Goal: Task Accomplishment & Management: Complete application form

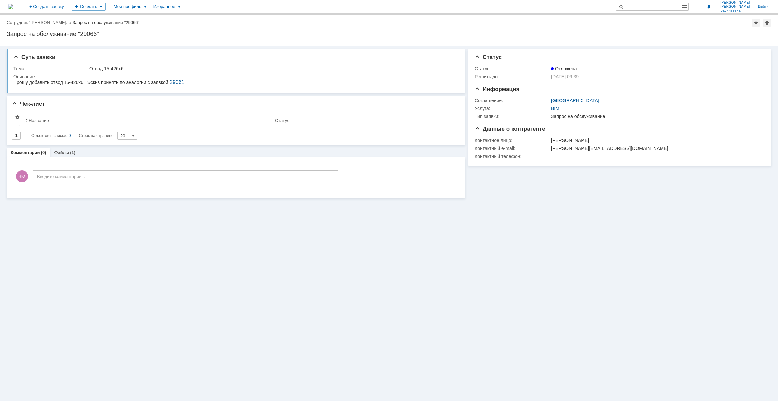
click at [13, 9] on img at bounding box center [10, 6] width 5 height 5
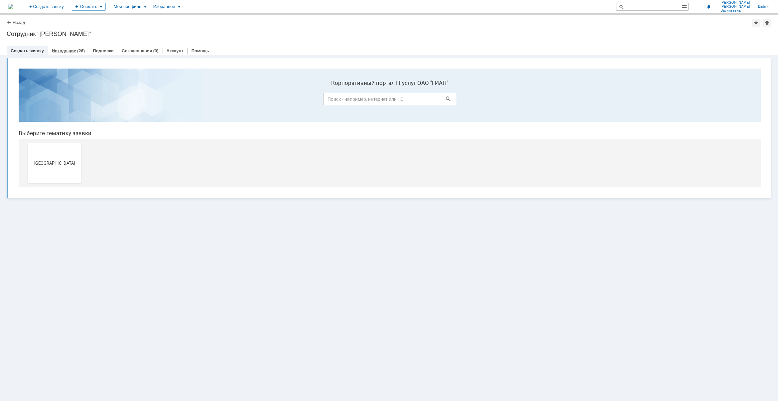
click at [68, 48] on link "Исходящие" at bounding box center [64, 50] width 24 height 5
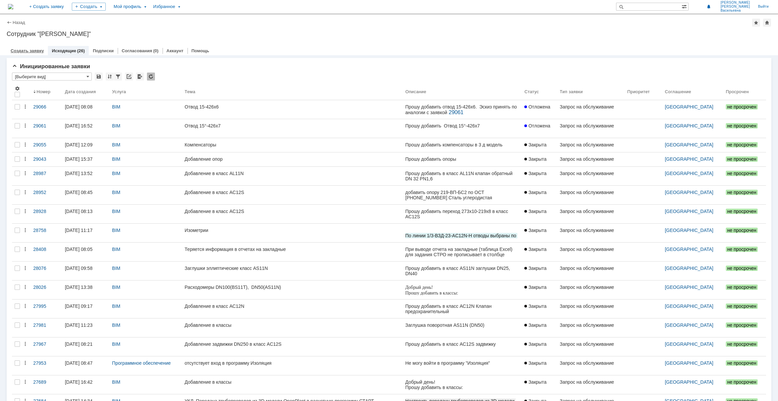
click at [24, 52] on link "Создать заявку" at bounding box center [27, 50] width 33 height 5
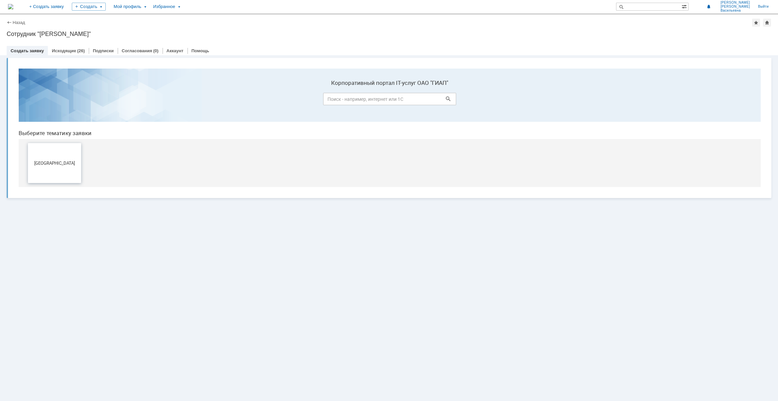
click at [55, 163] on span "[GEOGRAPHIC_DATA]" at bounding box center [54, 162] width 49 height 5
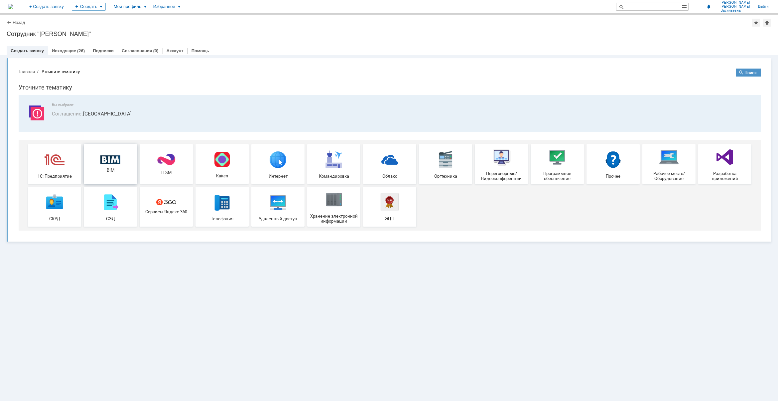
click at [114, 169] on span "BIM" at bounding box center [110, 170] width 49 height 5
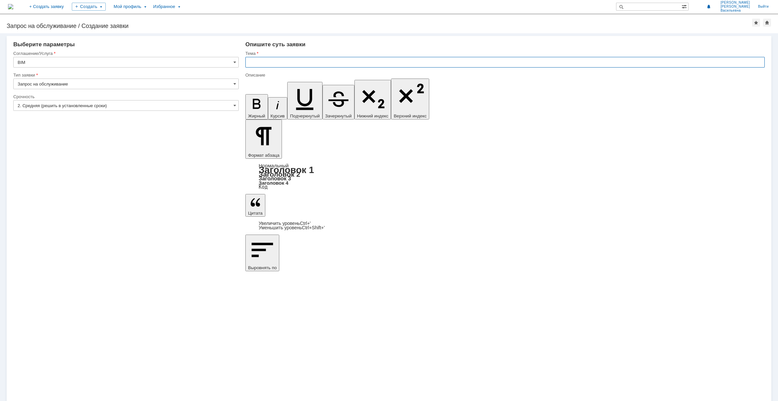
click at [266, 62] on input "text" at bounding box center [506, 62] width 520 height 11
paste input "ставка фильтрующая Ø630х6"
click at [319, 63] on input "Вставка фильтрующая Ø630х6" at bounding box center [506, 62] width 520 height 11
type input "Вставка фильтрующая Ø630х6"
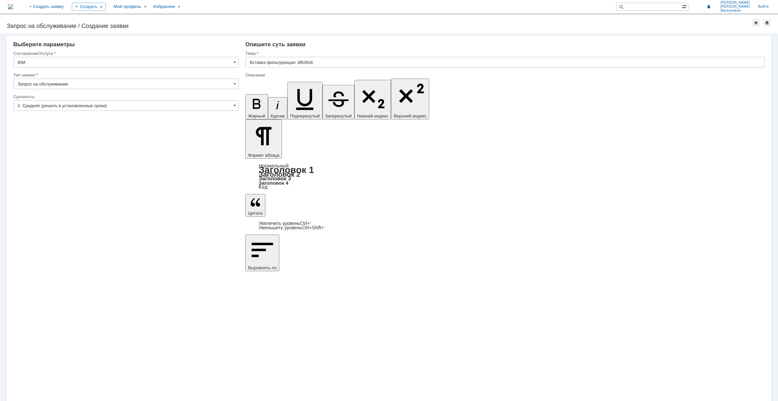
click at [324, 61] on input "Вставка фильтрующая Ø630х6" at bounding box center [506, 62] width 520 height 11
click at [335, 61] on input "Вставка фильтрующая Ø630х6" at bounding box center [506, 62] width 520 height 11
type input "Вставка фильтрующая Ø630х6 (AS11Т2)"
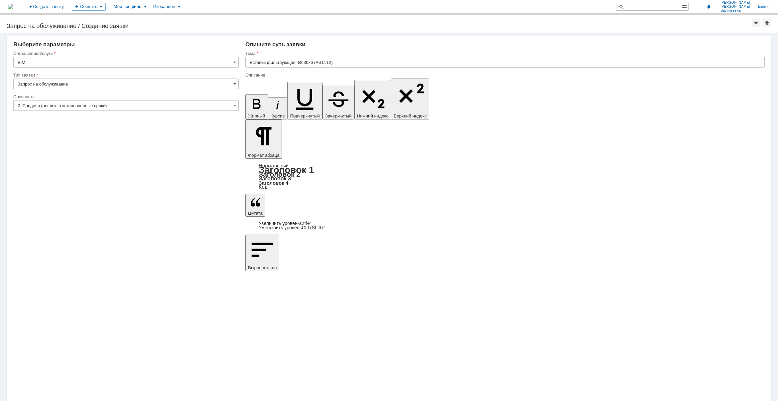
drag, startPoint x: 350, startPoint y: 2768, endPoint x: 222, endPoint y: 2780, distance: 128.6
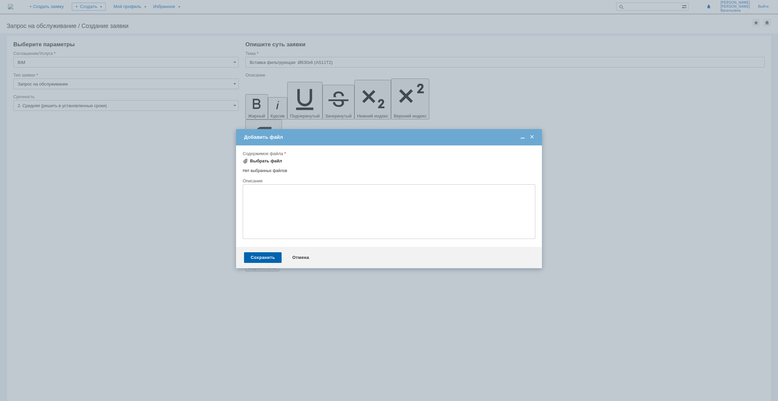
click at [266, 161] on div "Выбрать файл" at bounding box center [266, 160] width 32 height 5
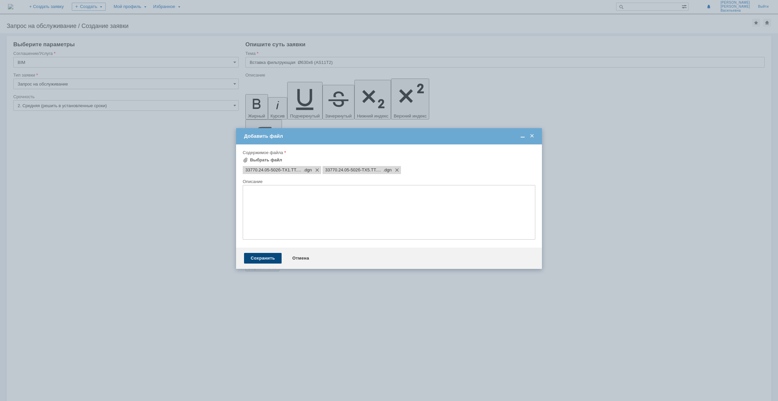
click at [271, 263] on div "Сохранить" at bounding box center [263, 258] width 38 height 11
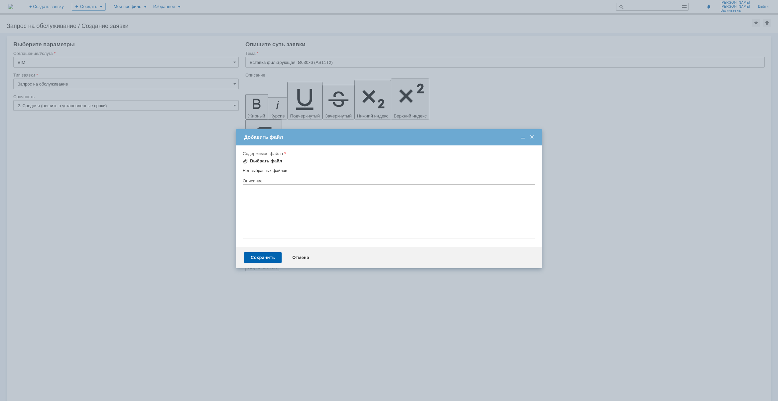
click at [254, 160] on div "Выбрать файл" at bounding box center [266, 160] width 32 height 5
click at [275, 263] on div "Сохранить" at bounding box center [263, 258] width 38 height 11
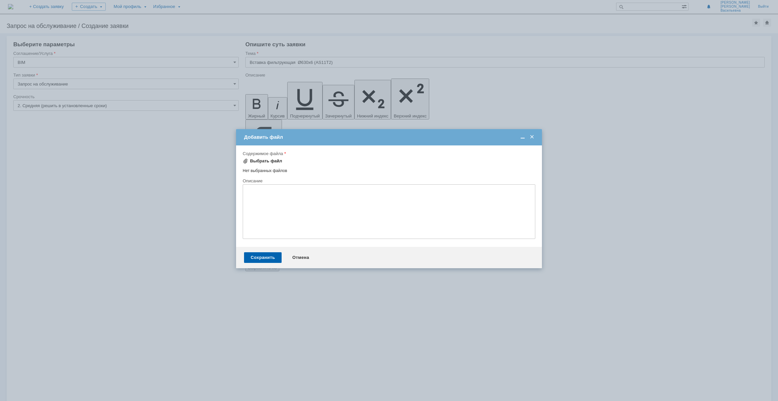
click at [248, 160] on span at bounding box center [245, 160] width 5 height 5
click at [269, 263] on div "Сохранить" at bounding box center [263, 258] width 38 height 11
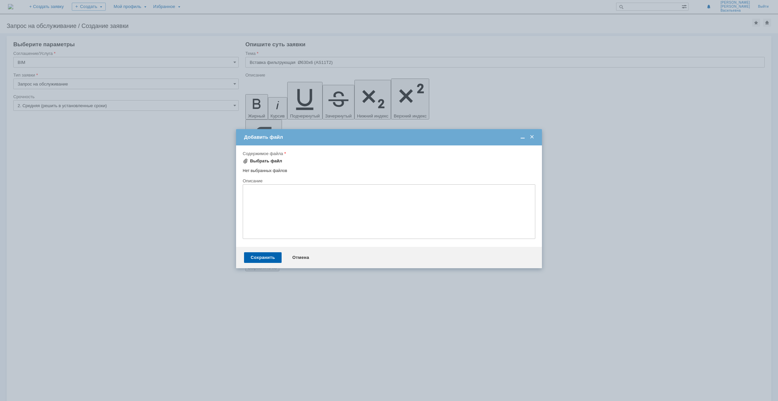
click at [256, 160] on div "Выбрать файл" at bounding box center [266, 160] width 32 height 5
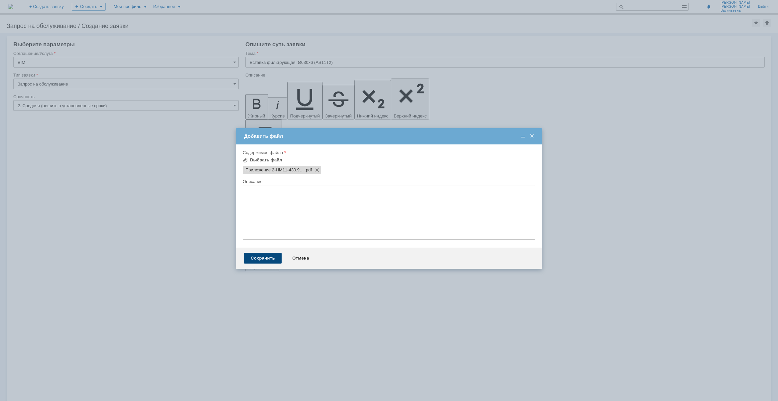
click at [262, 261] on div "Сохранить" at bounding box center [263, 258] width 38 height 11
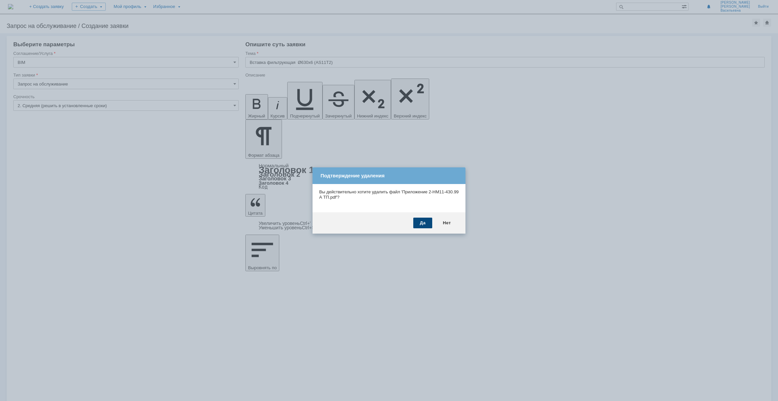
click at [420, 221] on div "Да" at bounding box center [423, 223] width 19 height 11
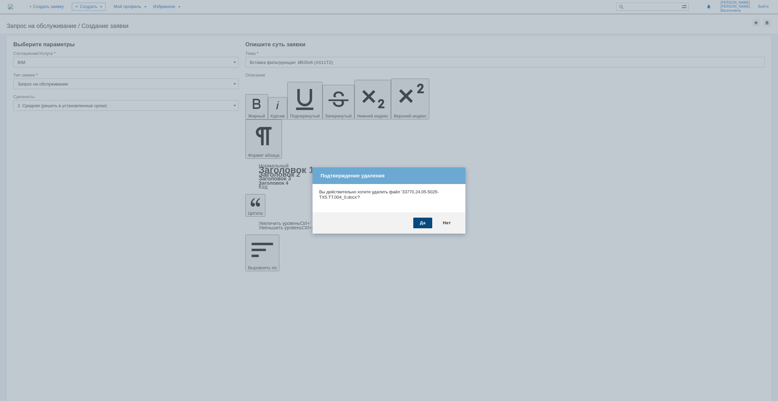
click at [420, 220] on div "Да" at bounding box center [423, 223] width 19 height 11
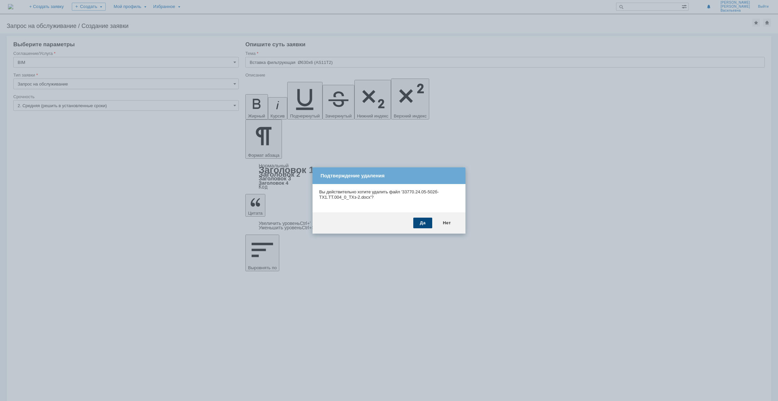
click at [420, 218] on div "Да" at bounding box center [423, 223] width 19 height 11
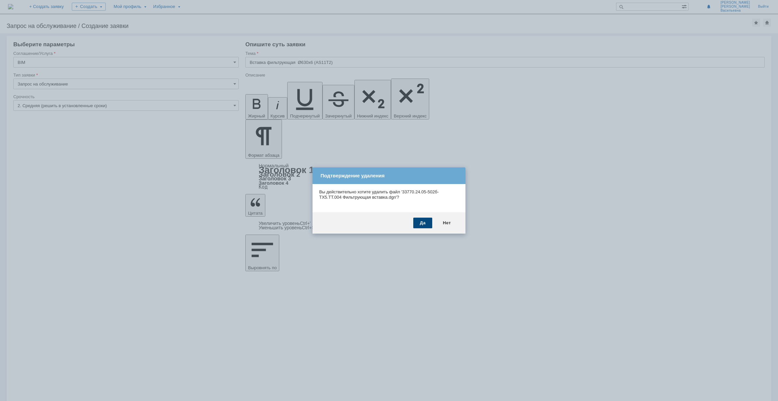
click at [420, 223] on div "Да" at bounding box center [423, 223] width 19 height 11
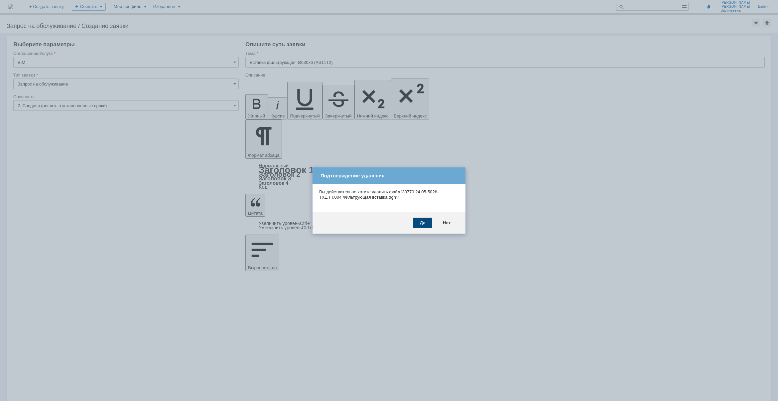
click at [416, 222] on div "Да" at bounding box center [423, 223] width 19 height 11
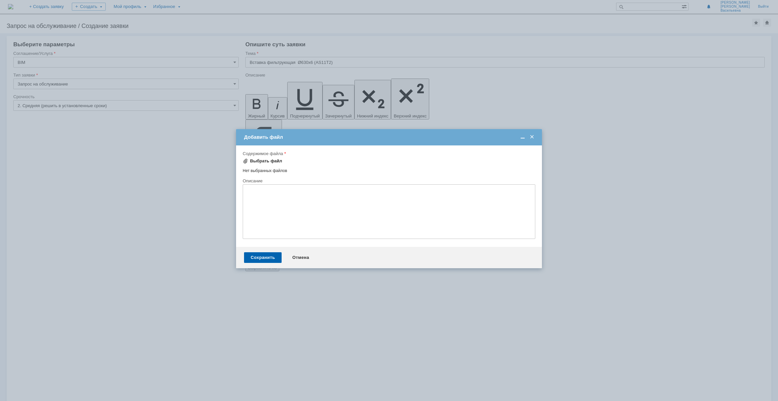
click at [254, 158] on div "Выбрать файл" at bounding box center [266, 160] width 32 height 5
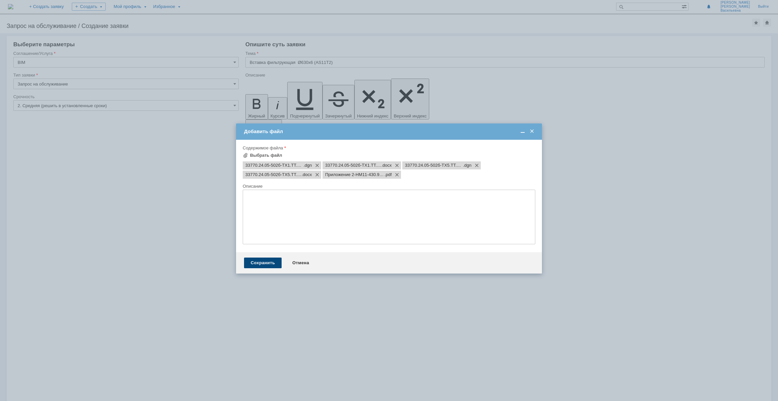
click at [262, 267] on div "Сохранить" at bounding box center [263, 262] width 38 height 11
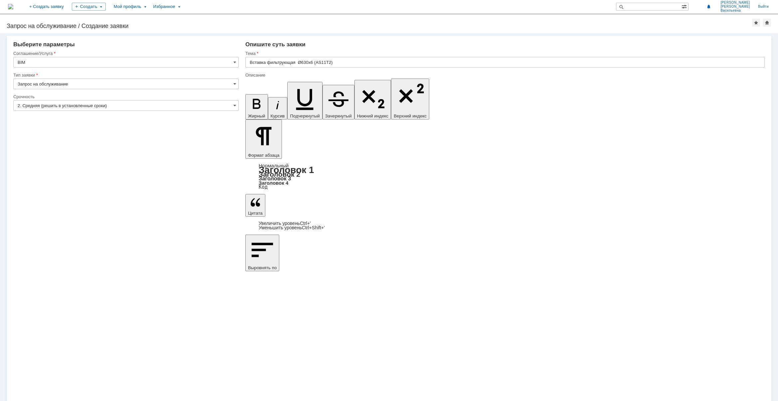
drag, startPoint x: 311, startPoint y: 2766, endPoint x: 406, endPoint y: 2799, distance: 101.1
click at [331, 61] on input "Вставка фильтрующая Ø630х6 (AS11Т2)" at bounding box center [506, 62] width 520 height 11
drag, startPoint x: 330, startPoint y: 62, endPoint x: 315, endPoint y: 62, distance: 14.6
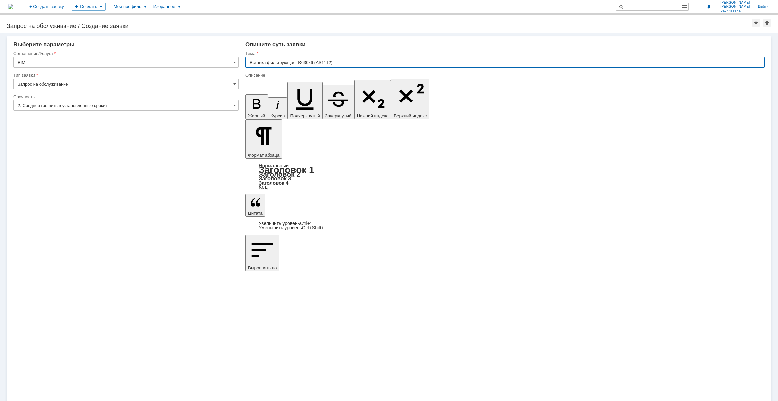
click at [315, 62] on input "Вставка фильтрующая Ø630х6 (AS11Т2)" at bounding box center [506, 62] width 520 height 11
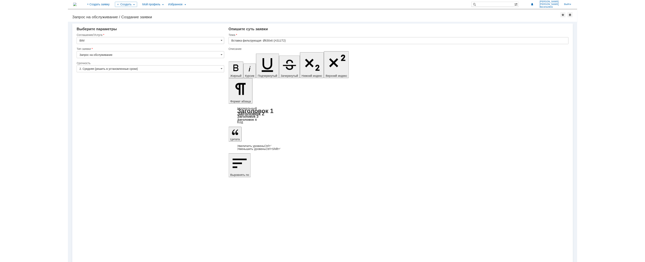
scroll to position [0, 2]
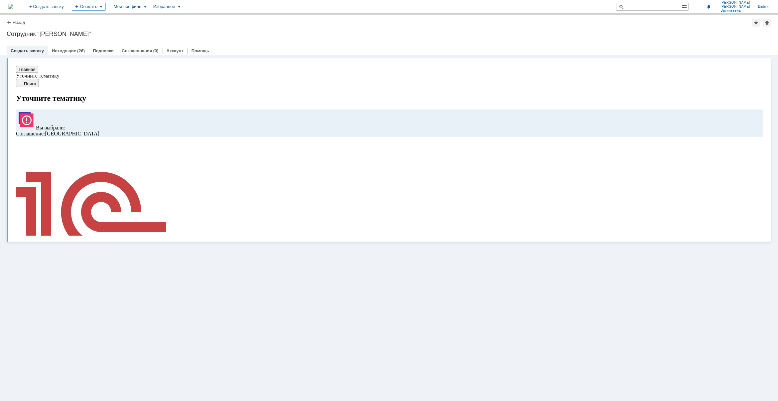
click at [70, 44] on div at bounding box center [389, 43] width 765 height 5
click at [69, 52] on link "Исходящие" at bounding box center [64, 50] width 24 height 5
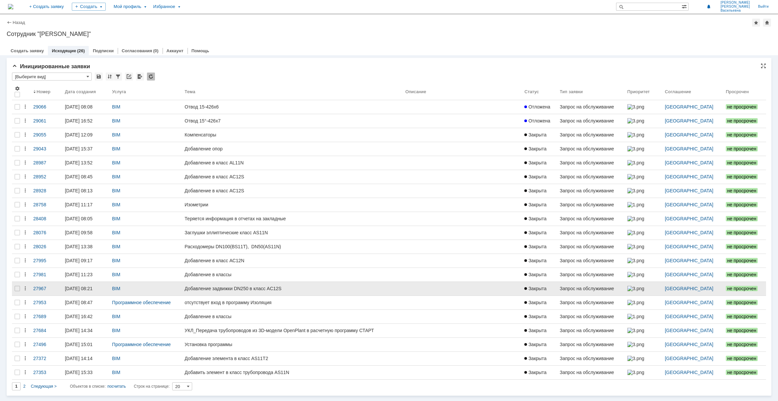
click at [253, 289] on div "Добавление задвижки DN250 в класс AC12S" at bounding box center [293, 288] width 216 height 5
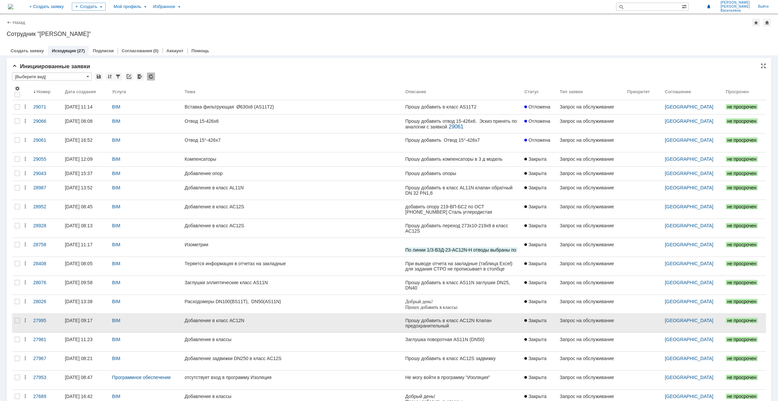
click at [264, 320] on div "Добавление в класс АС12N" at bounding box center [293, 320] width 216 height 5
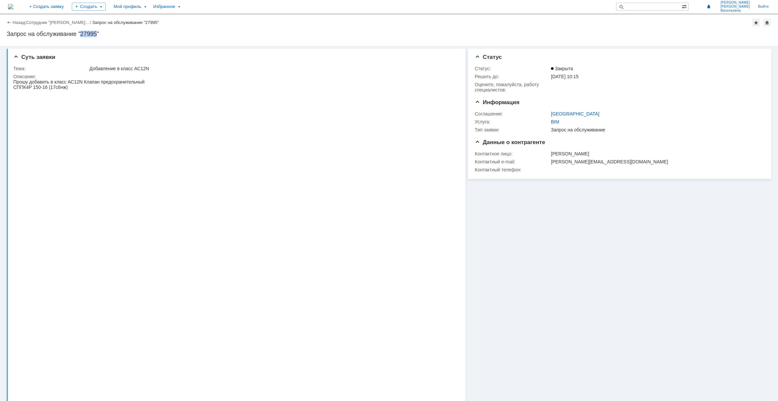
drag, startPoint x: 80, startPoint y: 34, endPoint x: 98, endPoint y: 35, distance: 18.0
click at [98, 35] on div "Запрос на обслуживание "27995"" at bounding box center [389, 34] width 765 height 7
copy div "27995"
drag, startPoint x: 68, startPoint y: 80, endPoint x: 82, endPoint y: 80, distance: 14.0
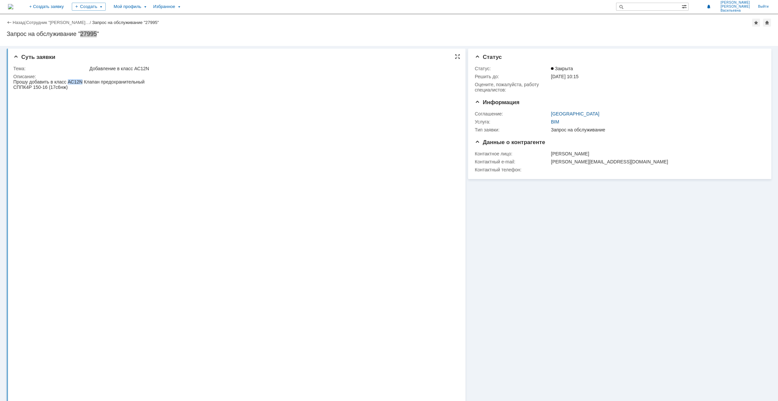
click at [82, 80] on div "Прошу добавить в класс АС12N Клапан предохранительный" at bounding box center [218, 81] width 410 height 5
click at [169, 80] on div "Прошу добавить в класс АС12N Клапан предохранительный" at bounding box center [218, 81] width 410 height 5
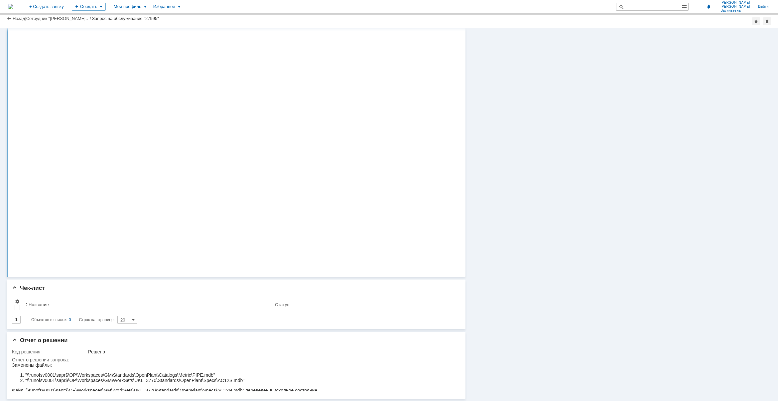
scroll to position [383, 0]
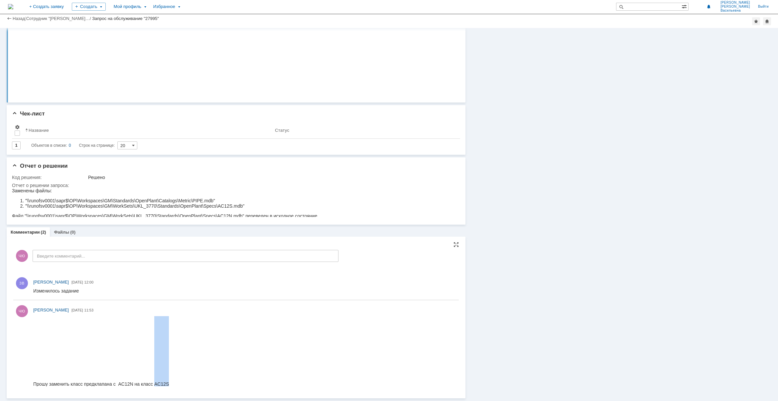
drag, startPoint x: 155, startPoint y: 384, endPoint x: 206, endPoint y: 702, distance: 322.4
click at [182, 384] on div "Прошу заменить класс предклапана с AC12N на класс AC12S" at bounding box center [217, 351] width 369 height 71
copy div "AC12S"
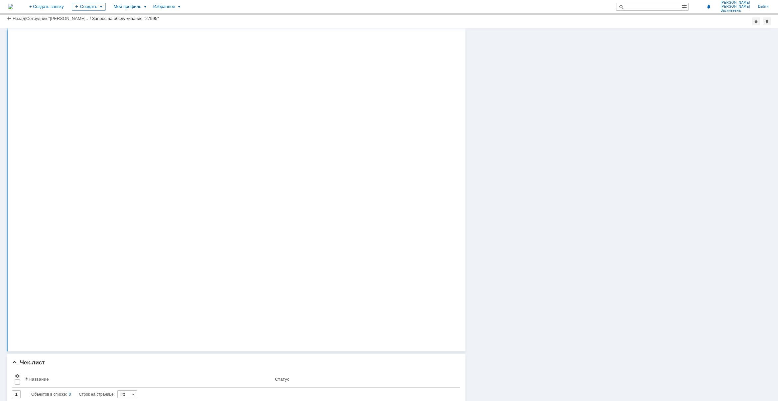
scroll to position [0, 0]
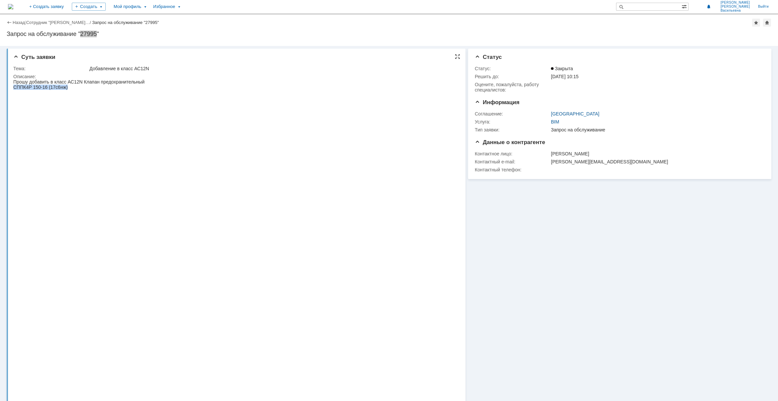
drag, startPoint x: 14, startPoint y: 86, endPoint x: 70, endPoint y: 86, distance: 55.9
click at [70, 86] on div "СППК4Р 150-16 (17с6нж)" at bounding box center [218, 87] width 410 height 5
copy div "СППК4Р 150-16 (17с6нж)"
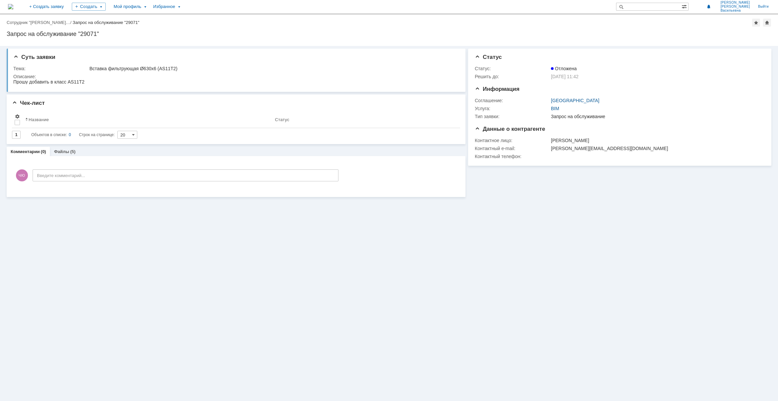
click at [13, 6] on img at bounding box center [10, 6] width 5 height 5
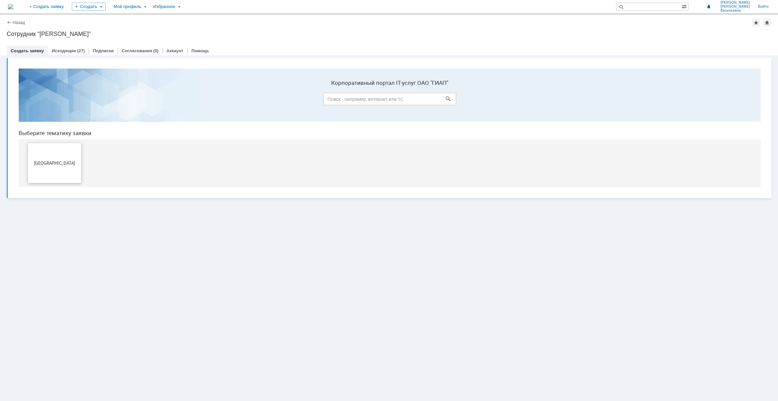
click at [68, 155] on button "[GEOGRAPHIC_DATA]" at bounding box center [54, 163] width 53 height 40
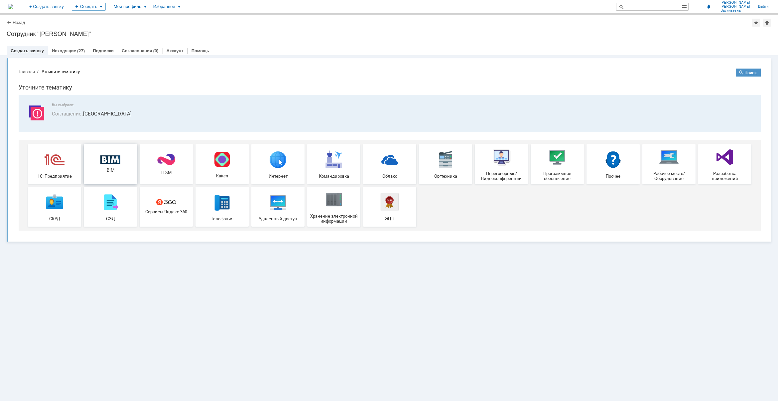
click at [105, 164] on div "BIM" at bounding box center [110, 164] width 49 height 18
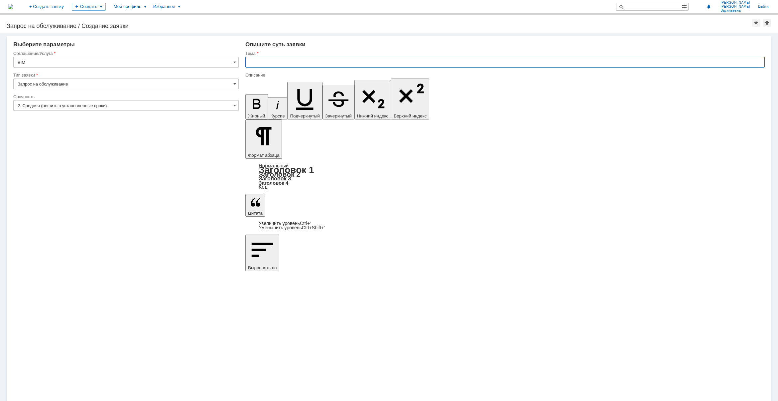
click at [272, 64] on input "text" at bounding box center [506, 62] width 520 height 11
drag, startPoint x: 295, startPoint y: 2769, endPoint x: 360, endPoint y: 2769, distance: 64.9
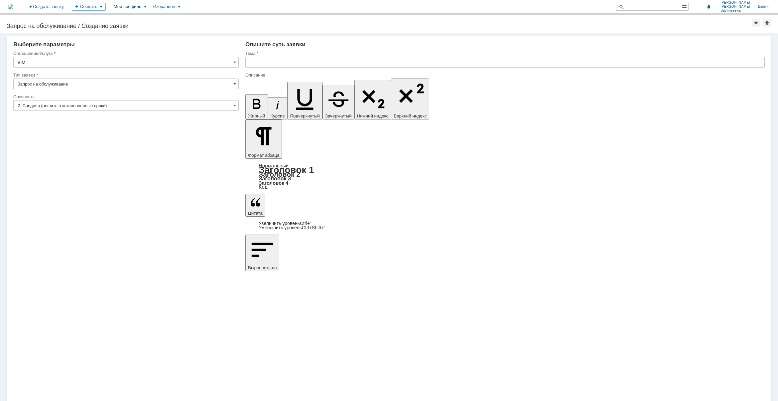
drag, startPoint x: 273, startPoint y: 2769, endPoint x: 256, endPoint y: 2769, distance: 17.0
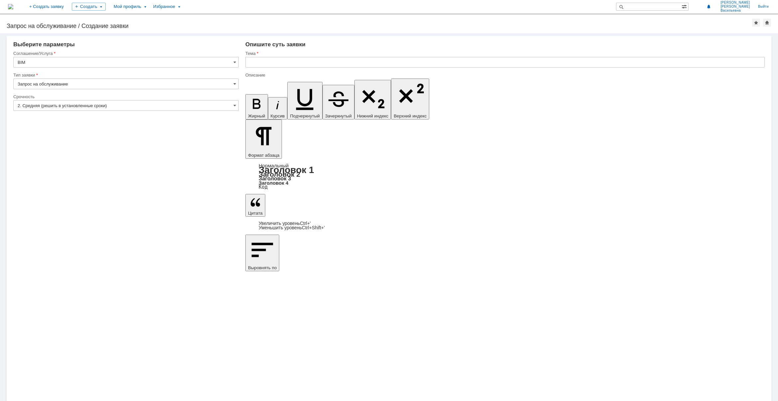
drag, startPoint x: 270, startPoint y: 2770, endPoint x: 466, endPoint y: 2861, distance: 216.0
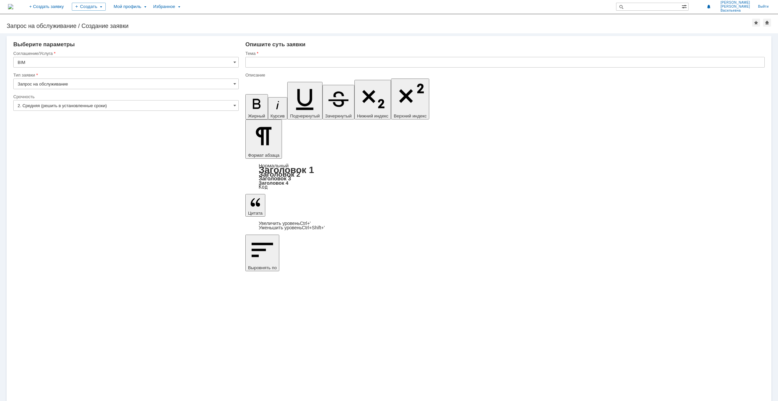
drag, startPoint x: 645, startPoint y: 2770, endPoint x: 478, endPoint y: 2859, distance: 189.6
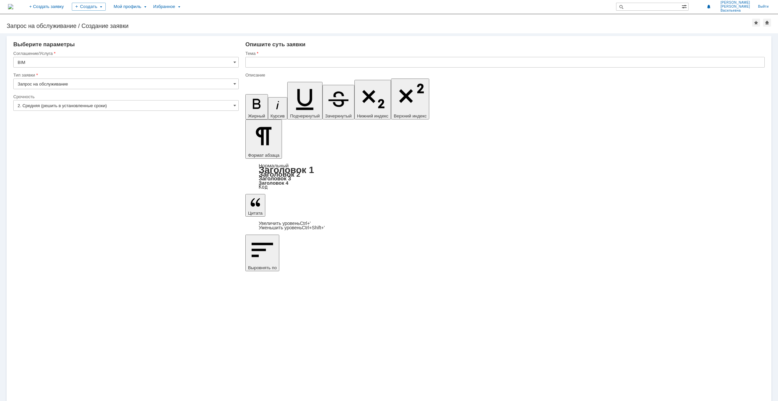
click at [262, 63] on input "text" at bounding box center [506, 62] width 520 height 11
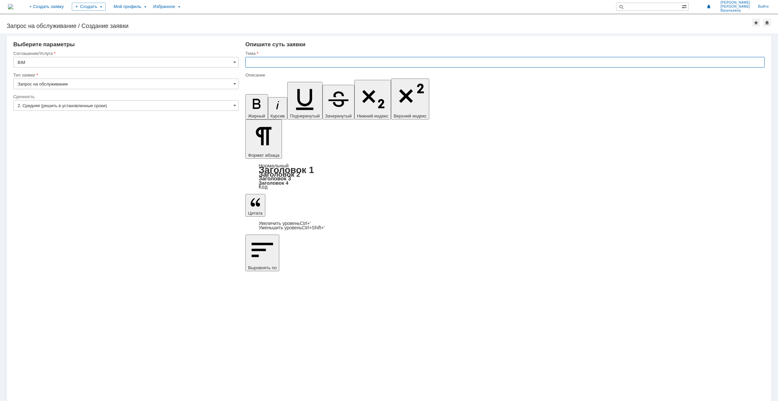
click at [277, 62] on input "text" at bounding box center [506, 62] width 520 height 11
type input "П"
click at [283, 65] on input "text" at bounding box center [506, 62] width 520 height 11
click at [267, 59] on input "text" at bounding box center [506, 62] width 520 height 11
type input "Изменение наименования документа"
